Goal: Use online tool/utility: Use online tool/utility

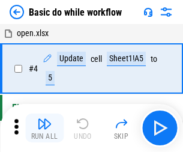
click at [44, 128] on img "button" at bounding box center [44, 123] width 14 height 14
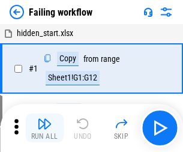
click at [44, 128] on img "button" at bounding box center [44, 123] width 14 height 14
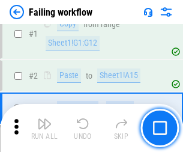
scroll to position [254, 0]
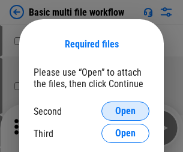
click at [125, 111] on span "Open" at bounding box center [125, 111] width 20 height 10
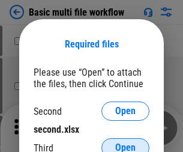
click at [125, 143] on span "Open" at bounding box center [125, 148] width 20 height 10
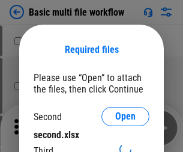
scroll to position [5, 0]
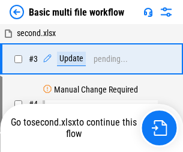
scroll to position [331, 0]
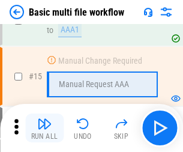
click at [44, 128] on img "button" at bounding box center [44, 123] width 14 height 14
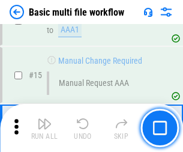
scroll to position [799, 0]
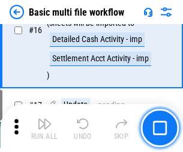
click at [44, 128] on img "button" at bounding box center [44, 123] width 14 height 14
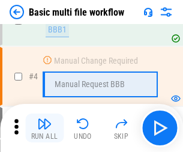
click at [44, 128] on img "button" at bounding box center [44, 123] width 14 height 14
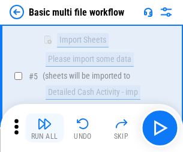
click at [44, 128] on img "button" at bounding box center [44, 123] width 14 height 14
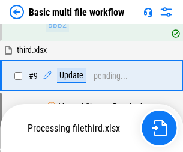
scroll to position [562, 0]
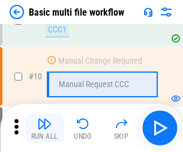
click at [44, 128] on img "button" at bounding box center [44, 123] width 14 height 14
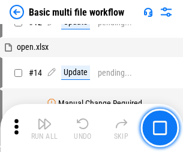
click at [44, 128] on img "button" at bounding box center [44, 123] width 14 height 14
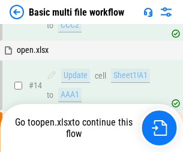
scroll to position [627, 0]
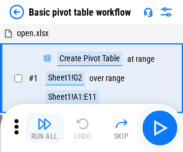
click at [44, 128] on img "button" at bounding box center [44, 123] width 14 height 14
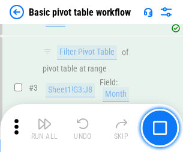
scroll to position [288, 0]
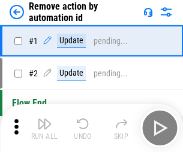
click at [44, 128] on img "button" at bounding box center [44, 123] width 14 height 14
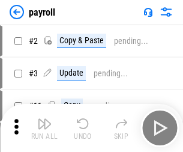
click at [44, 128] on img "button" at bounding box center [44, 123] width 14 height 14
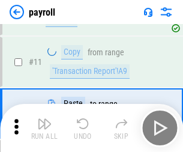
scroll to position [87, 0]
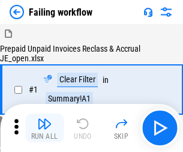
click at [44, 128] on img "button" at bounding box center [44, 123] width 14 height 14
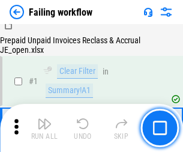
scroll to position [194, 0]
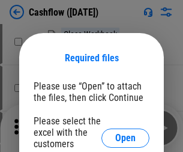
scroll to position [131, 0]
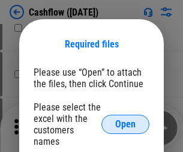
click at [125, 119] on span "Open" at bounding box center [125, 124] width 20 height 10
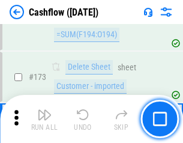
scroll to position [1271, 0]
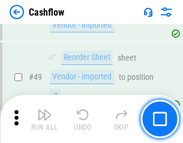
scroll to position [604, 0]
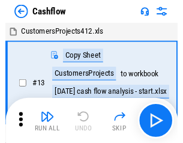
scroll to position [14, 0]
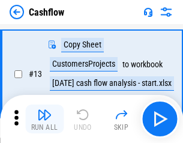
click at [44, 119] on img "button" at bounding box center [44, 114] width 14 height 14
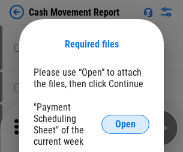
click at [125, 124] on span "Open" at bounding box center [125, 124] width 20 height 10
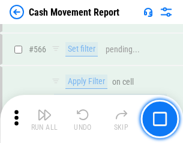
scroll to position [5502, 0]
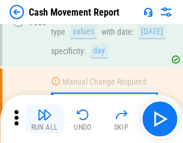
click at [44, 119] on img "button" at bounding box center [44, 114] width 14 height 14
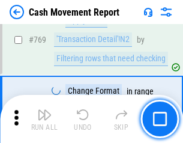
scroll to position [6670, 0]
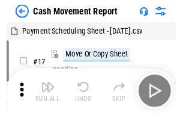
scroll to position [22, 0]
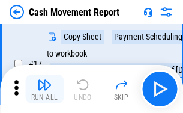
click at [44, 89] on img "button" at bounding box center [44, 84] width 14 height 14
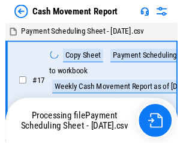
scroll to position [7, 0]
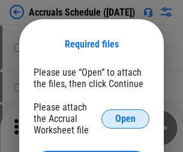
click at [125, 118] on span "Open" at bounding box center [125, 119] width 20 height 10
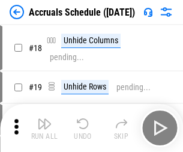
click at [44, 128] on img "button" at bounding box center [44, 123] width 14 height 14
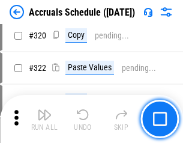
scroll to position [2233, 0]
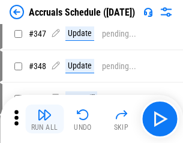
click at [44, 119] on img "button" at bounding box center [44, 114] width 14 height 14
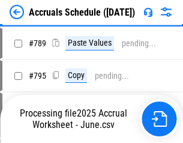
scroll to position [5043, 0]
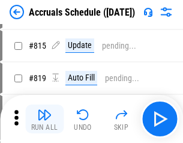
click at [44, 119] on img "button" at bounding box center [44, 114] width 14 height 14
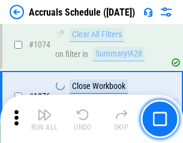
scroll to position [7190, 0]
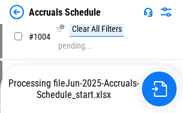
scroll to position [6115, 0]
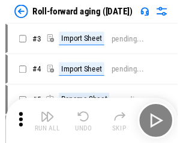
scroll to position [2, 0]
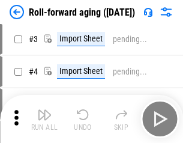
click at [44, 119] on img "button" at bounding box center [44, 114] width 14 height 14
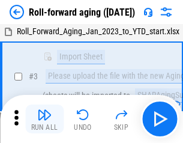
click at [44, 119] on img "button" at bounding box center [44, 114] width 14 height 14
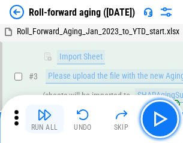
scroll to position [77, 0]
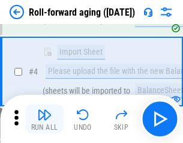
click at [44, 119] on img "button" at bounding box center [44, 114] width 14 height 14
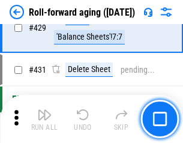
scroll to position [4163, 0]
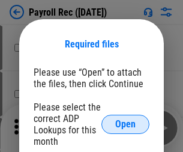
click at [125, 124] on span "Open" at bounding box center [125, 124] width 20 height 10
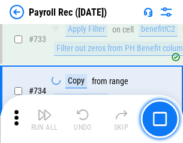
scroll to position [7002, 0]
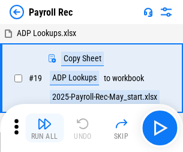
click at [44, 128] on img "button" at bounding box center [44, 123] width 14 height 14
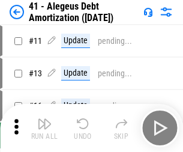
click at [44, 128] on img "button" at bounding box center [44, 123] width 14 height 14
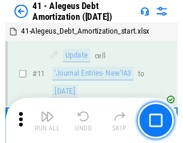
scroll to position [148, 0]
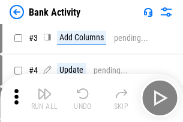
click at [44, 98] on img "button" at bounding box center [44, 93] width 14 height 14
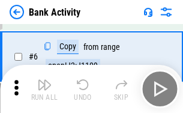
scroll to position [64, 0]
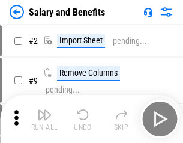
click at [44, 119] on img "button" at bounding box center [44, 114] width 14 height 14
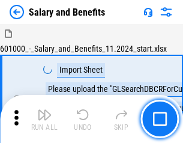
scroll to position [16, 0]
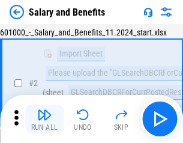
click at [44, 119] on img "button" at bounding box center [44, 114] width 14 height 14
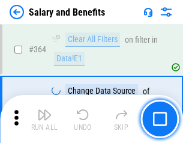
scroll to position [5653, 0]
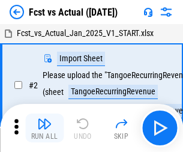
click at [44, 119] on img "button" at bounding box center [44, 123] width 14 height 14
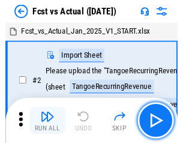
scroll to position [16, 0]
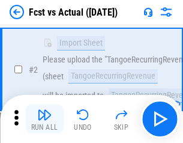
click at [44, 119] on img "button" at bounding box center [44, 114] width 14 height 14
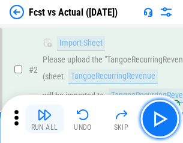
scroll to position [112, 0]
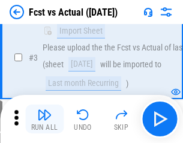
click at [44, 119] on img "button" at bounding box center [44, 114] width 14 height 14
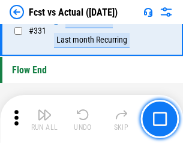
scroll to position [5746, 0]
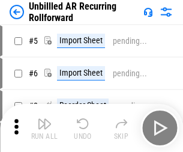
click at [44, 119] on img "button" at bounding box center [44, 123] width 14 height 14
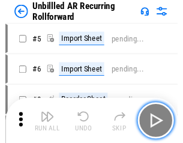
scroll to position [26, 0]
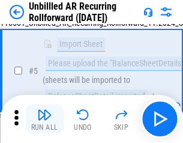
click at [44, 119] on img "button" at bounding box center [44, 114] width 14 height 14
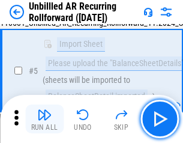
scroll to position [113, 0]
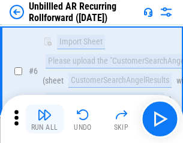
click at [44, 119] on img "button" at bounding box center [44, 114] width 14 height 14
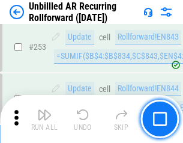
scroll to position [4077, 0]
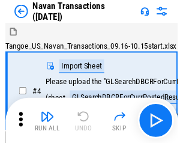
scroll to position [19, 0]
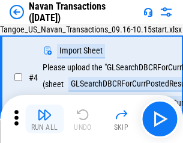
click at [44, 119] on img "button" at bounding box center [44, 114] width 14 height 14
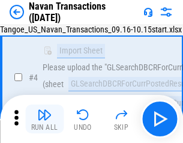
click at [44, 119] on img "button" at bounding box center [44, 114] width 14 height 14
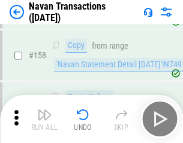
scroll to position [3892, 0]
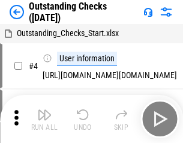
click at [44, 119] on img "button" at bounding box center [44, 114] width 14 height 14
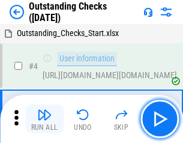
scroll to position [50, 0]
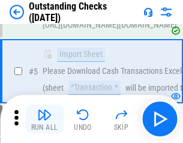
click at [44, 119] on img "button" at bounding box center [44, 114] width 14 height 14
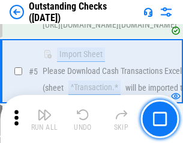
scroll to position [125, 0]
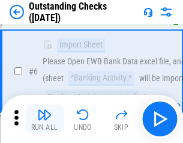
click at [44, 119] on img "button" at bounding box center [44, 114] width 14 height 14
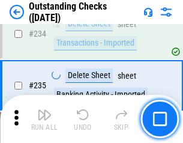
scroll to position [3645, 0]
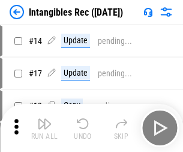
click at [44, 128] on img "button" at bounding box center [44, 123] width 14 height 14
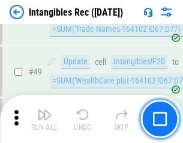
scroll to position [468, 0]
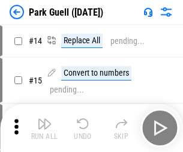
click at [44, 119] on img "button" at bounding box center [44, 123] width 14 height 14
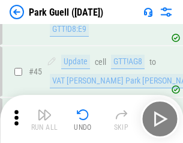
scroll to position [1501, 0]
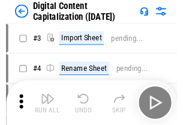
scroll to position [35, 0]
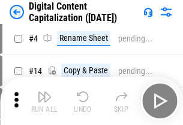
click at [44, 101] on img "button" at bounding box center [44, 96] width 14 height 14
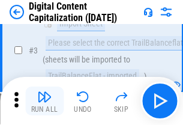
click at [44, 101] on img "button" at bounding box center [44, 96] width 14 height 14
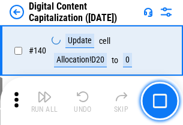
scroll to position [1273, 0]
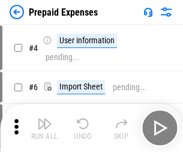
click at [44, 119] on img "button" at bounding box center [44, 123] width 14 height 14
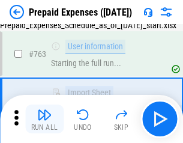
click at [44, 119] on img "button" at bounding box center [44, 114] width 14 height 14
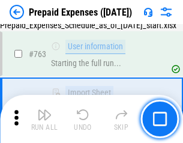
scroll to position [3398, 0]
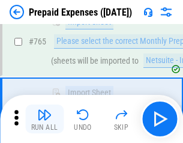
click at [44, 119] on img "button" at bounding box center [44, 114] width 14 height 14
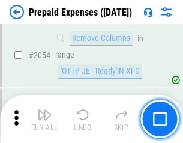
scroll to position [12548, 0]
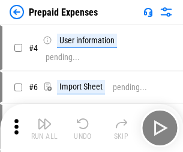
click at [44, 128] on img "button" at bounding box center [44, 123] width 14 height 14
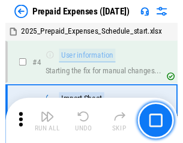
scroll to position [53, 0]
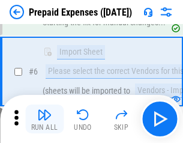
click at [44, 119] on img "button" at bounding box center [44, 114] width 14 height 14
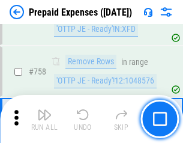
scroll to position [4277, 0]
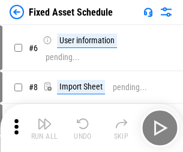
click at [44, 128] on img "button" at bounding box center [44, 123] width 14 height 14
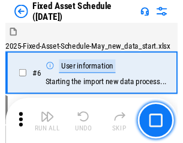
scroll to position [65, 0]
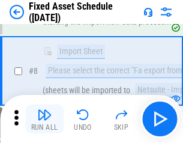
click at [44, 119] on img "button" at bounding box center [44, 114] width 14 height 14
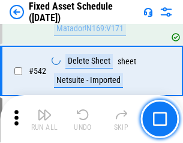
scroll to position [4280, 0]
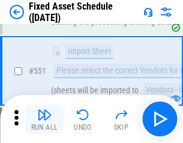
click at [44, 119] on img "button" at bounding box center [44, 114] width 14 height 14
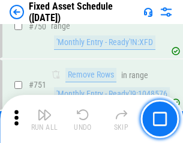
scroll to position [5852, 0]
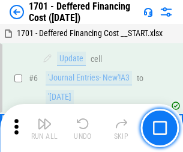
scroll to position [144, 0]
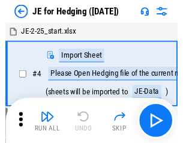
scroll to position [2, 0]
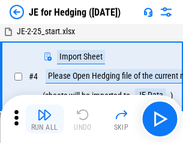
click at [44, 119] on img "button" at bounding box center [44, 114] width 14 height 14
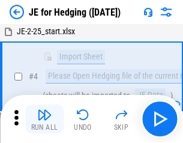
click at [44, 119] on img "button" at bounding box center [44, 114] width 14 height 14
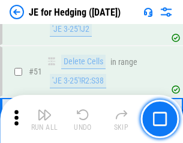
scroll to position [777, 0]
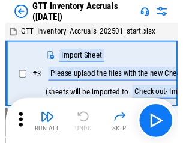
scroll to position [2, 0]
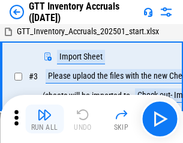
click at [44, 119] on img "button" at bounding box center [44, 114] width 14 height 14
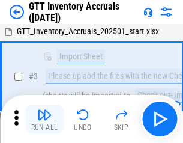
click at [44, 119] on img "button" at bounding box center [44, 114] width 14 height 14
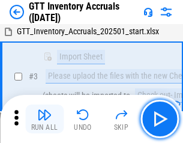
scroll to position [77, 0]
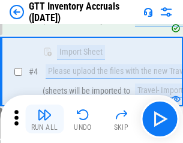
click at [44, 119] on img "button" at bounding box center [44, 114] width 14 height 14
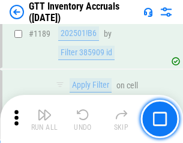
scroll to position [9802, 0]
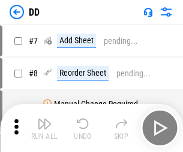
click at [44, 128] on img "button" at bounding box center [44, 123] width 14 height 14
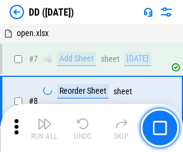
scroll to position [116, 0]
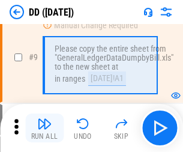
click at [44, 128] on img "button" at bounding box center [44, 123] width 14 height 14
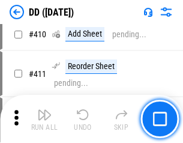
scroll to position [5371, 0]
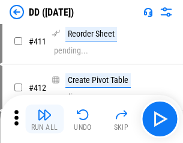
click at [44, 119] on img "button" at bounding box center [44, 114] width 14 height 14
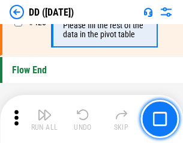
scroll to position [5745, 0]
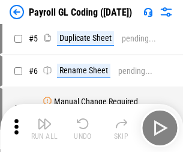
click at [44, 128] on img "button" at bounding box center [44, 123] width 14 height 14
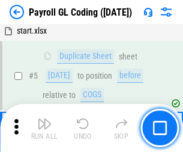
scroll to position [144, 0]
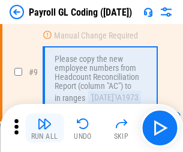
click at [44, 128] on img "button" at bounding box center [44, 123] width 14 height 14
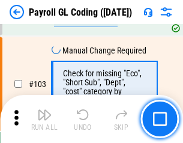
scroll to position [2816, 0]
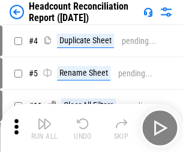
click at [44, 128] on img "button" at bounding box center [44, 123] width 14 height 14
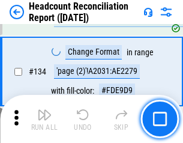
scroll to position [1443, 0]
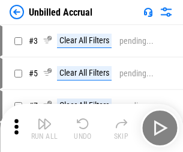
click at [44, 128] on img "button" at bounding box center [44, 123] width 14 height 14
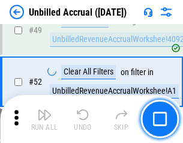
scroll to position [1089, 0]
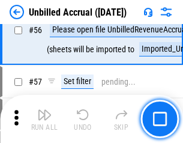
click at [44, 119] on img "button" at bounding box center [44, 114] width 14 height 14
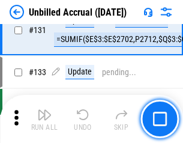
scroll to position [3576, 0]
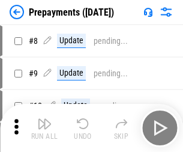
click at [44, 128] on img "button" at bounding box center [44, 123] width 14 height 14
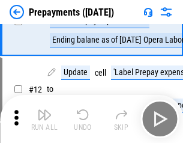
scroll to position [75, 0]
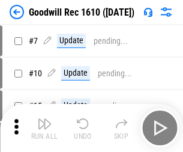
click at [44, 128] on img "button" at bounding box center [44, 123] width 14 height 14
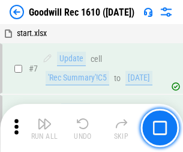
scroll to position [205, 0]
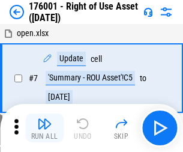
click at [44, 128] on img "button" at bounding box center [44, 123] width 14 height 14
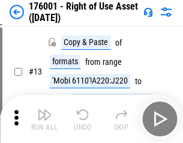
scroll to position [77, 0]
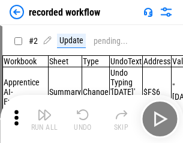
click at [44, 119] on img "button" at bounding box center [44, 114] width 14 height 14
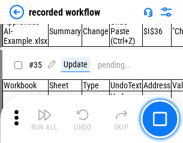
scroll to position [3752, 0]
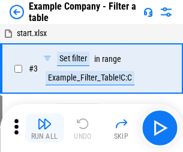
click at [44, 128] on img "button" at bounding box center [44, 123] width 14 height 14
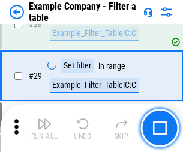
scroll to position [1098, 0]
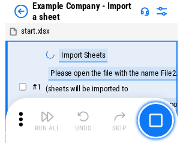
scroll to position [19, 0]
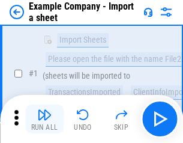
click at [44, 119] on img "button" at bounding box center [44, 114] width 14 height 14
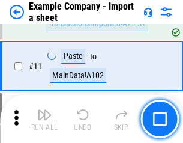
scroll to position [265, 0]
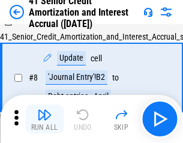
click at [44, 119] on img "button" at bounding box center [44, 114] width 14 height 14
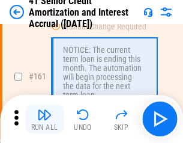
click at [44, 119] on img "button" at bounding box center [44, 114] width 14 height 14
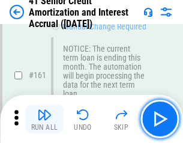
scroll to position [1284, 0]
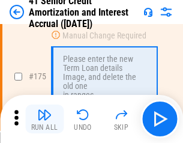
click at [44, 119] on img "button" at bounding box center [44, 114] width 14 height 14
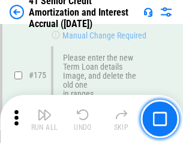
scroll to position [1406, 0]
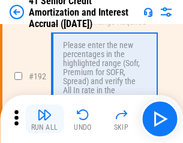
click at [44, 119] on img "button" at bounding box center [44, 114] width 14 height 14
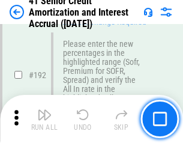
scroll to position [1532, 0]
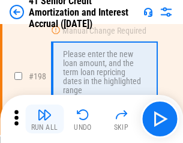
click at [44, 119] on img "button" at bounding box center [44, 114] width 14 height 14
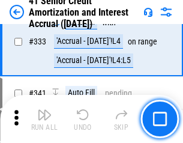
scroll to position [3067, 0]
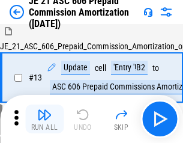
click at [44, 119] on img "button" at bounding box center [44, 114] width 14 height 14
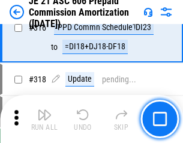
scroll to position [2241, 0]
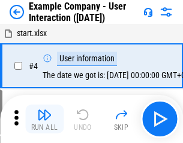
click at [44, 119] on img "button" at bounding box center [44, 114] width 14 height 14
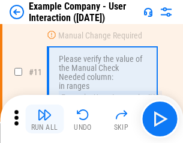
click at [44, 119] on img "button" at bounding box center [44, 114] width 14 height 14
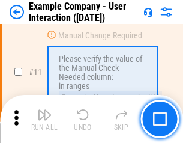
scroll to position [260, 0]
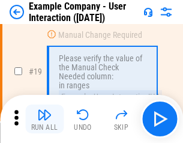
click at [44, 119] on img "button" at bounding box center [44, 114] width 14 height 14
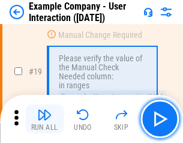
click at [44, 119] on img "button" at bounding box center [44, 114] width 14 height 14
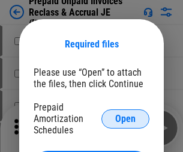
click at [125, 118] on span "Open" at bounding box center [125, 119] width 20 height 10
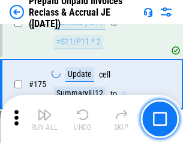
scroll to position [1621, 0]
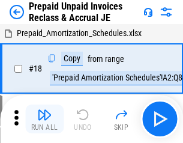
click at [44, 119] on img "button" at bounding box center [44, 114] width 14 height 14
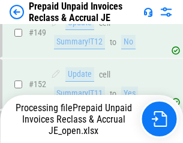
scroll to position [1621, 0]
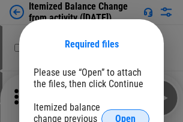
click at [125, 114] on span "Open" at bounding box center [125, 119] width 20 height 10
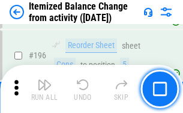
scroll to position [2310, 0]
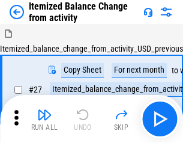
scroll to position [19, 0]
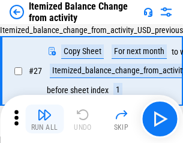
click at [44, 119] on img "button" at bounding box center [44, 114] width 14 height 14
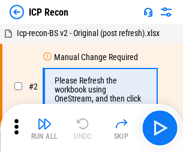
scroll to position [5, 0]
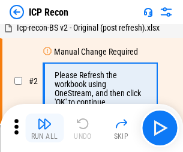
click at [44, 128] on img "button" at bounding box center [44, 123] width 14 height 14
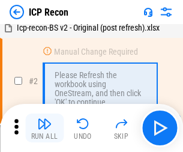
click at [44, 128] on img "button" at bounding box center [44, 123] width 14 height 14
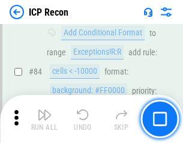
scroll to position [1176, 0]
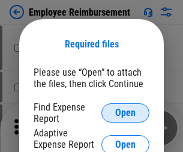
click at [125, 113] on span "Open" at bounding box center [125, 113] width 20 height 10
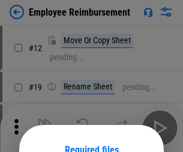
scroll to position [106, 0]
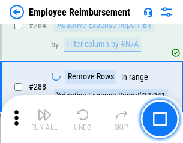
scroll to position [3263, 0]
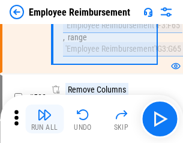
click at [44, 119] on img "button" at bounding box center [44, 114] width 14 height 14
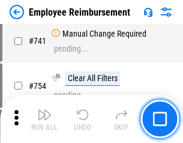
scroll to position [8422, 0]
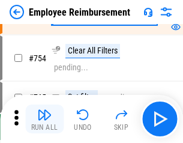
click at [44, 119] on img "button" at bounding box center [44, 114] width 14 height 14
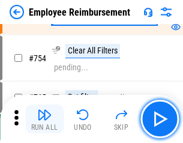
click at [44, 119] on img "button" at bounding box center [44, 114] width 14 height 14
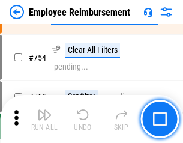
click at [44, 119] on img "button" at bounding box center [44, 114] width 14 height 14
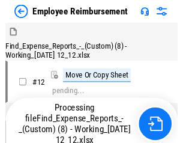
scroll to position [41, 0]
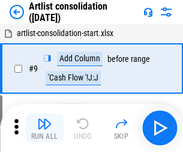
click at [44, 128] on img "button" at bounding box center [44, 123] width 14 height 14
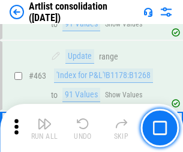
scroll to position [5256, 0]
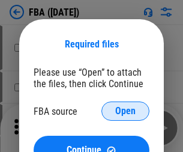
click at [125, 111] on span "Open" at bounding box center [125, 111] width 20 height 10
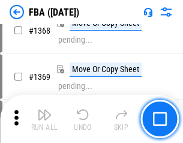
scroll to position [12892, 0]
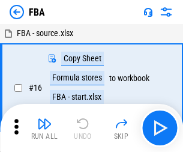
scroll to position [12, 0]
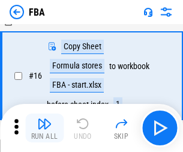
click at [44, 128] on img "button" at bounding box center [44, 123] width 14 height 14
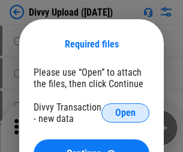
click at [125, 113] on span "Open" at bounding box center [125, 113] width 20 height 10
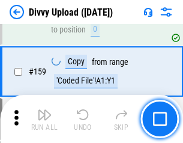
scroll to position [1243, 0]
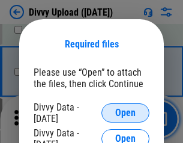
click at [125, 113] on span "Open" at bounding box center [125, 113] width 20 height 10
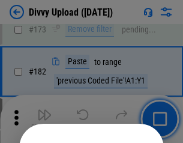
scroll to position [1348, 0]
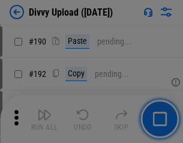
scroll to position [1515, 0]
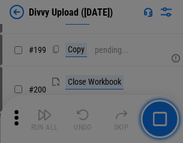
scroll to position [1745, 0]
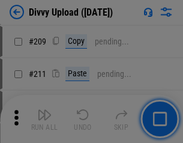
scroll to position [2039, 0]
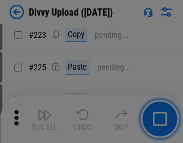
scroll to position [2396, 0]
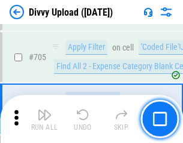
scroll to position [8212, 0]
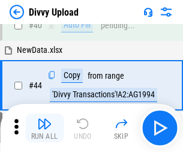
click at [44, 128] on img "button" at bounding box center [44, 123] width 14 height 14
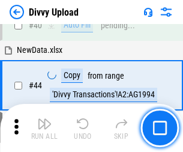
scroll to position [132, 0]
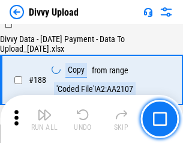
scroll to position [1413, 0]
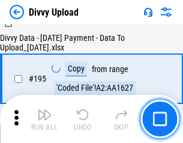
scroll to position [1678, 0]
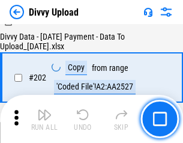
scroll to position [1942, 0]
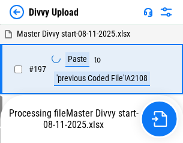
scroll to position [1873, 0]
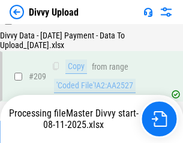
scroll to position [2217, 0]
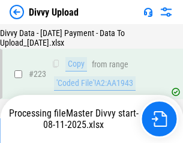
scroll to position [2736, 0]
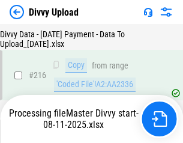
scroll to position [2533, 0]
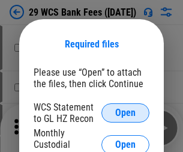
click at [125, 113] on span "Open" at bounding box center [125, 113] width 20 height 10
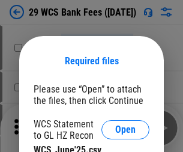
scroll to position [17, 0]
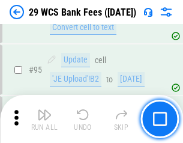
scroll to position [1170, 0]
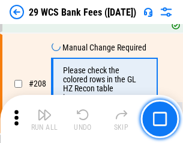
click at [44, 119] on img "button" at bounding box center [44, 114] width 14 height 14
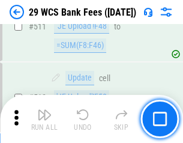
scroll to position [6039, 0]
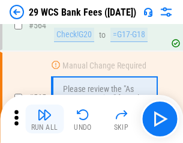
click at [44, 119] on img "button" at bounding box center [44, 114] width 14 height 14
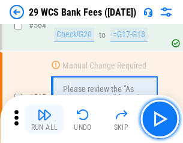
scroll to position [6492, 0]
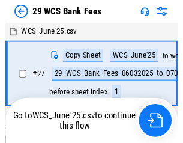
scroll to position [2, 0]
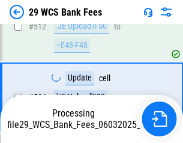
scroll to position [6409, 0]
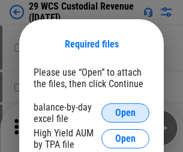
click at [125, 113] on span "Open" at bounding box center [125, 113] width 20 height 10
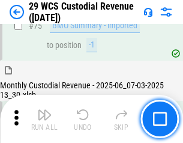
scroll to position [1254, 0]
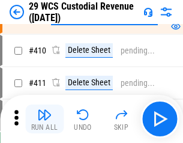
click at [44, 119] on img "button" at bounding box center [44, 114] width 14 height 14
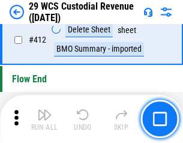
scroll to position [5733, 0]
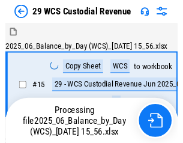
scroll to position [29, 0]
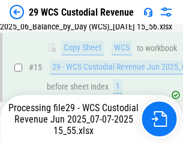
scroll to position [272, 0]
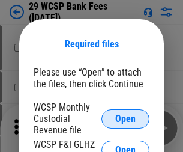
click at [125, 118] on span "Open" at bounding box center [125, 119] width 20 height 10
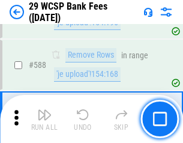
scroll to position [4725, 0]
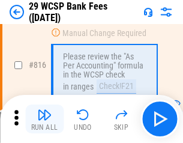
click at [44, 119] on img "button" at bounding box center [44, 114] width 14 height 14
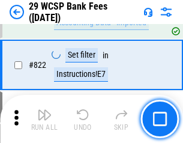
scroll to position [7395, 0]
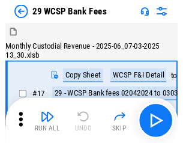
scroll to position [29, 0]
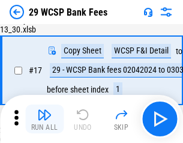
click at [44, 119] on img "button" at bounding box center [44, 114] width 14 height 14
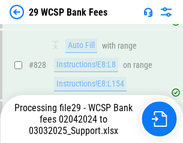
scroll to position [7602, 0]
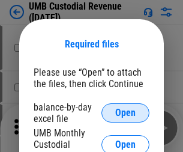
click at [125, 113] on span "Open" at bounding box center [125, 113] width 20 height 10
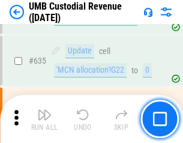
scroll to position [6282, 0]
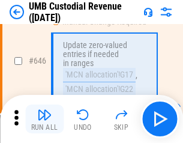
click at [44, 119] on img "button" at bounding box center [44, 114] width 14 height 14
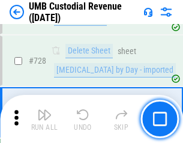
scroll to position [7405, 0]
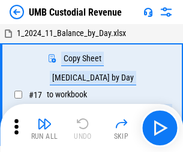
scroll to position [9, 0]
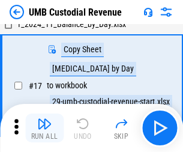
click at [44, 128] on img "button" at bounding box center [44, 123] width 14 height 14
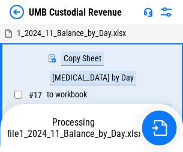
scroll to position [9, 0]
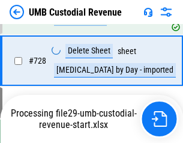
scroll to position [7377, 0]
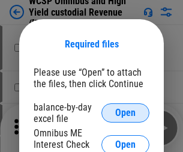
click at [125, 113] on span "Open" at bounding box center [125, 113] width 20 height 10
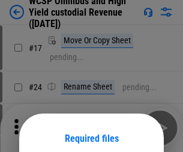
scroll to position [94, 0]
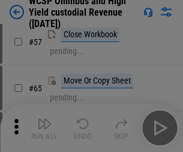
scroll to position [523, 0]
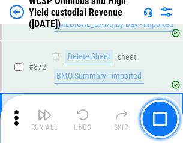
scroll to position [10159, 0]
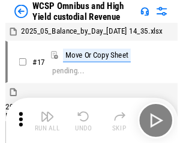
scroll to position [7, 0]
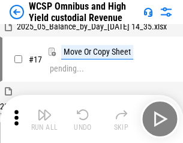
click at [44, 119] on img "button" at bounding box center [44, 114] width 14 height 14
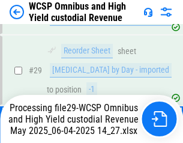
scroll to position [250, 0]
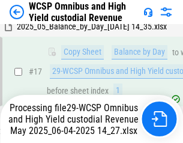
scroll to position [250, 0]
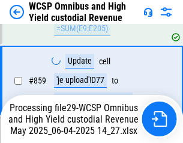
scroll to position [10132, 0]
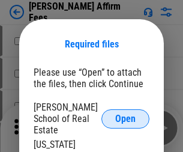
click at [125, 114] on span "Open" at bounding box center [125, 119] width 20 height 10
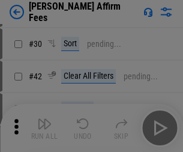
scroll to position [244, 0]
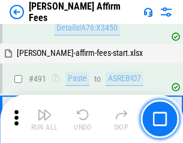
scroll to position [3264, 0]
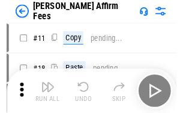
scroll to position [12, 0]
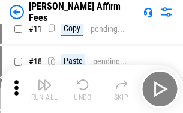
click at [44, 89] on img "button" at bounding box center [44, 84] width 14 height 14
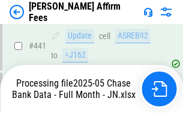
scroll to position [3148, 0]
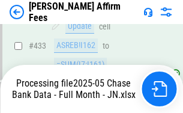
scroll to position [3148, 0]
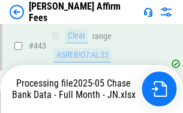
scroll to position [3148, 0]
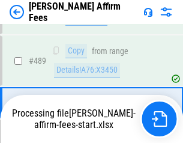
scroll to position [3133, 0]
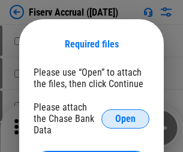
click at [125, 114] on span "Open" at bounding box center [125, 119] width 20 height 10
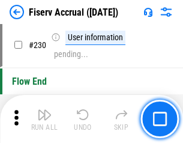
scroll to position [3804, 0]
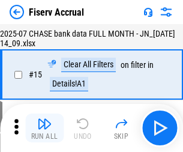
click at [44, 128] on img "button" at bounding box center [44, 123] width 14 height 14
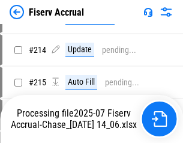
scroll to position [3523, 0]
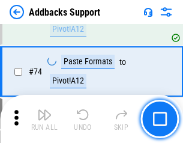
scroll to position [874, 0]
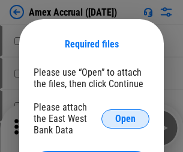
click at [125, 118] on span "Open" at bounding box center [125, 119] width 20 height 10
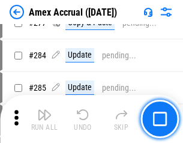
scroll to position [3047, 0]
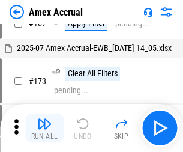
click at [44, 128] on img "button" at bounding box center [44, 123] width 14 height 14
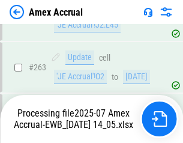
scroll to position [3273, 0]
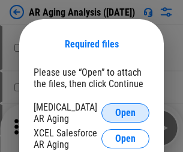
click at [125, 111] on span "Open" at bounding box center [125, 113] width 20 height 10
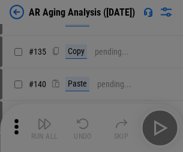
scroll to position [361, 0]
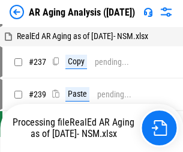
scroll to position [12, 0]
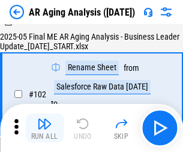
click at [44, 128] on img "button" at bounding box center [44, 123] width 14 height 14
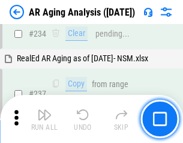
scroll to position [1861, 0]
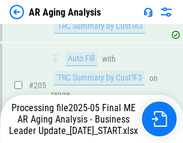
scroll to position [1847, 0]
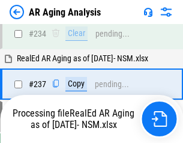
scroll to position [1897, 0]
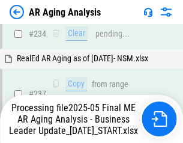
scroll to position [1897, 0]
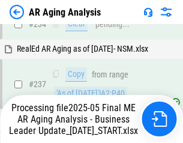
scroll to position [1897, 0]
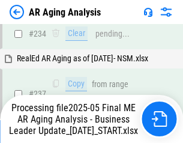
scroll to position [1847, 0]
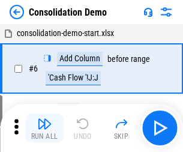
click at [44, 128] on img "button" at bounding box center [44, 123] width 14 height 14
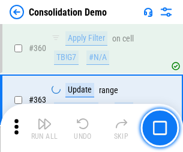
scroll to position [4023, 0]
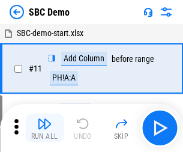
click at [44, 128] on img "button" at bounding box center [44, 123] width 14 height 14
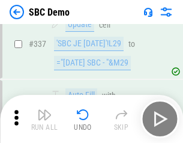
scroll to position [3158, 0]
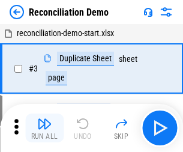
click at [44, 128] on img "button" at bounding box center [44, 123] width 14 height 14
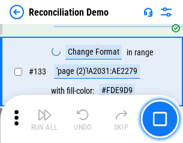
scroll to position [1426, 0]
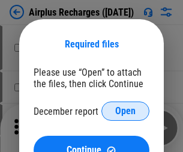
click at [125, 111] on span "Open" at bounding box center [125, 111] width 20 height 10
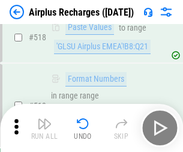
scroll to position [5166, 0]
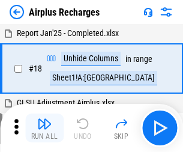
click at [44, 128] on img "button" at bounding box center [44, 123] width 14 height 14
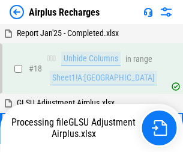
scroll to position [53, 0]
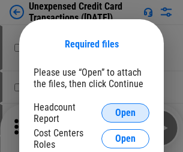
click at [125, 113] on span "Open" at bounding box center [125, 113] width 20 height 10
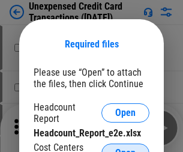
click at [125, 148] on span "Open" at bounding box center [125, 153] width 20 height 10
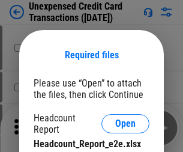
scroll to position [11, 0]
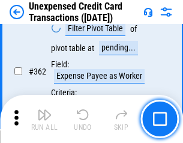
scroll to position [3087, 0]
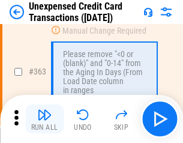
click at [44, 119] on img "button" at bounding box center [44, 114] width 14 height 14
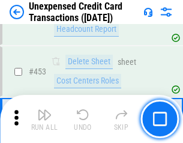
scroll to position [4094, 0]
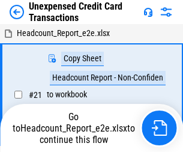
scroll to position [19, 0]
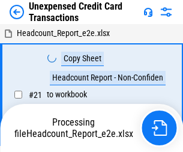
scroll to position [19, 0]
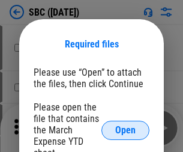
click at [125, 130] on span "Open" at bounding box center [125, 130] width 20 height 10
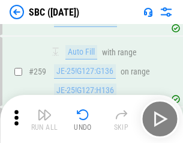
scroll to position [2346, 0]
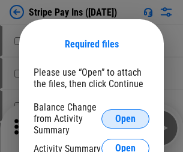
click at [125, 118] on span "Open" at bounding box center [125, 119] width 20 height 10
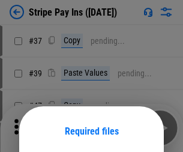
scroll to position [87, 0]
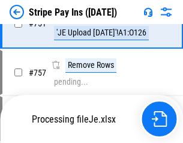
scroll to position [6321, 0]
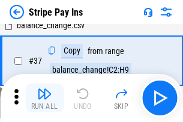
click at [44, 98] on img "button" at bounding box center [44, 93] width 14 height 14
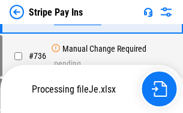
scroll to position [6295, 0]
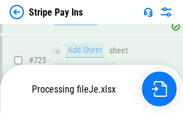
scroll to position [6295, 0]
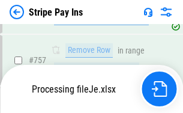
scroll to position [6295, 0]
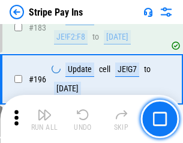
scroll to position [1625, 0]
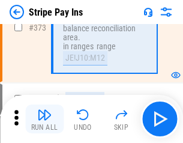
click at [44, 119] on img "button" at bounding box center [44, 114] width 14 height 14
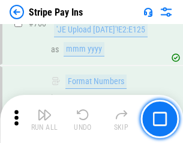
scroll to position [6280, 0]
